Goal: Information Seeking & Learning: Learn about a topic

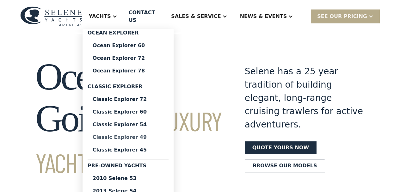
click at [135, 137] on div "Classic Explorer 49" at bounding box center [128, 137] width 71 height 5
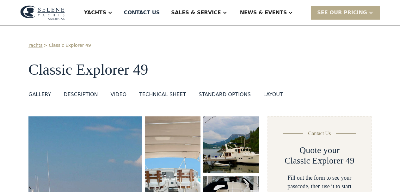
select select "**********"
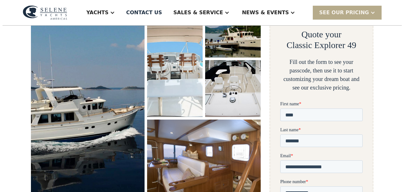
scroll to position [126, 0]
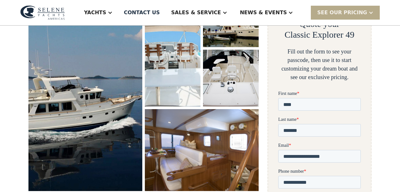
click at [112, 82] on img "open lightbox" at bounding box center [85, 90] width 114 height 201
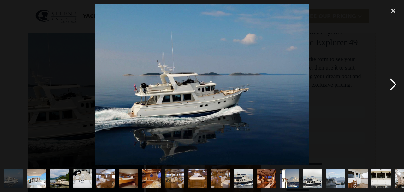
click at [394, 82] on div "next image" at bounding box center [393, 84] width 21 height 161
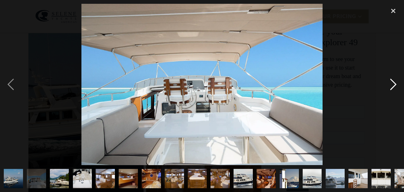
click at [394, 82] on div "next image" at bounding box center [393, 84] width 21 height 161
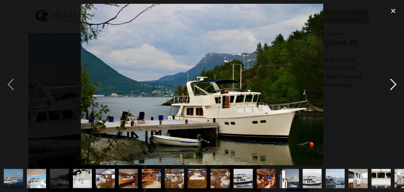
click at [394, 82] on div "next image" at bounding box center [393, 84] width 21 height 161
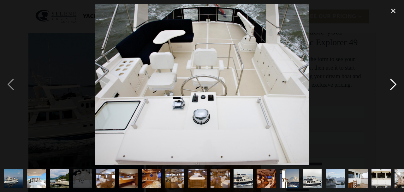
click at [394, 82] on div "next image" at bounding box center [393, 84] width 21 height 161
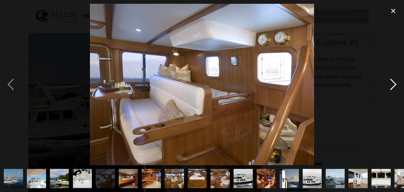
click at [395, 83] on div "next image" at bounding box center [393, 84] width 21 height 161
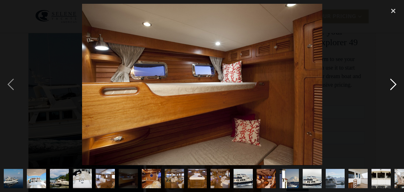
click at [395, 83] on div "next image" at bounding box center [393, 84] width 21 height 161
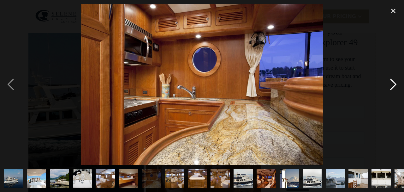
click at [395, 83] on div "next image" at bounding box center [393, 84] width 21 height 161
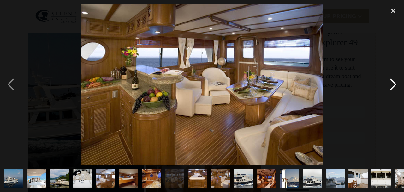
click at [395, 83] on div "next image" at bounding box center [393, 84] width 21 height 161
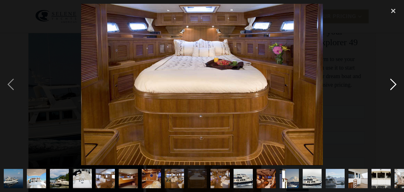
click at [395, 83] on div "next image" at bounding box center [393, 84] width 21 height 161
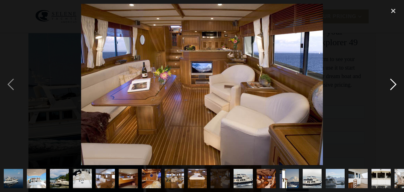
click at [395, 83] on div "next image" at bounding box center [393, 84] width 21 height 161
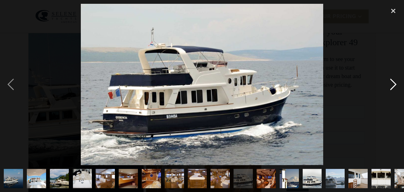
click at [395, 83] on div "next image" at bounding box center [393, 84] width 21 height 161
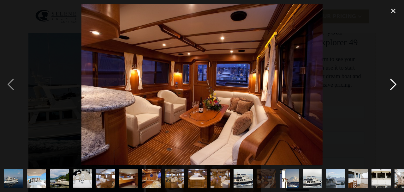
click at [395, 83] on div "next image" at bounding box center [393, 84] width 21 height 161
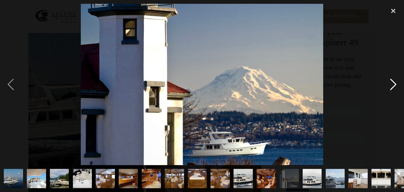
click at [395, 83] on div "next image" at bounding box center [393, 84] width 21 height 161
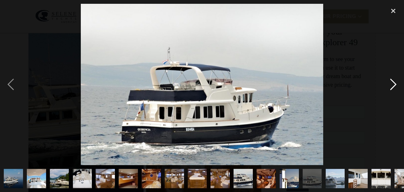
click at [395, 83] on div "next image" at bounding box center [393, 84] width 21 height 161
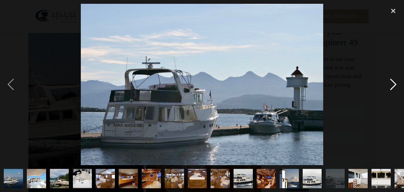
click at [395, 83] on div "next image" at bounding box center [393, 84] width 21 height 161
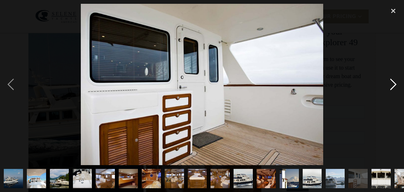
click at [395, 83] on div "next image" at bounding box center [393, 84] width 21 height 161
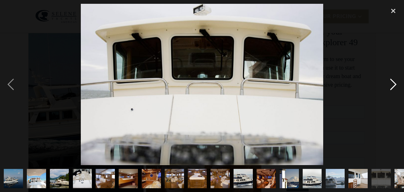
click at [395, 83] on div "next image" at bounding box center [393, 84] width 21 height 161
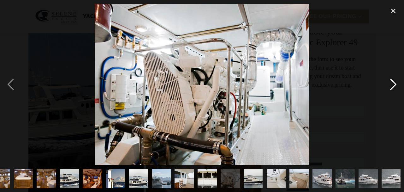
scroll to position [0, 174]
click at [395, 83] on div "next image" at bounding box center [393, 84] width 21 height 161
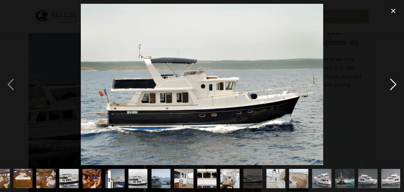
click at [395, 83] on div "next image" at bounding box center [393, 84] width 21 height 161
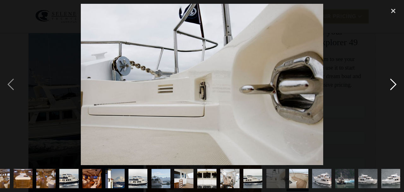
click at [395, 83] on div "next image" at bounding box center [393, 84] width 21 height 161
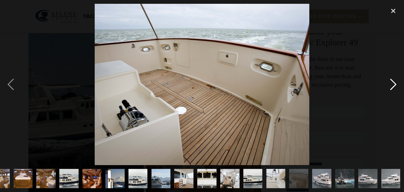
click at [395, 83] on div "next image" at bounding box center [393, 84] width 21 height 161
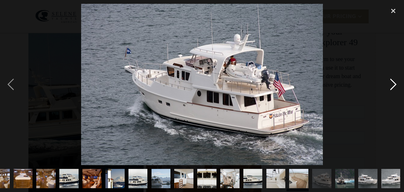
click at [395, 83] on div "next image" at bounding box center [393, 84] width 21 height 161
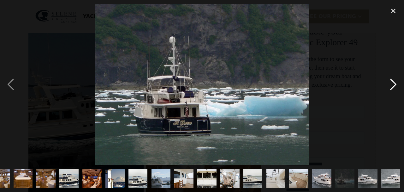
click at [395, 83] on div "next image" at bounding box center [393, 84] width 21 height 161
